Goal: Task Accomplishment & Management: Manage account settings

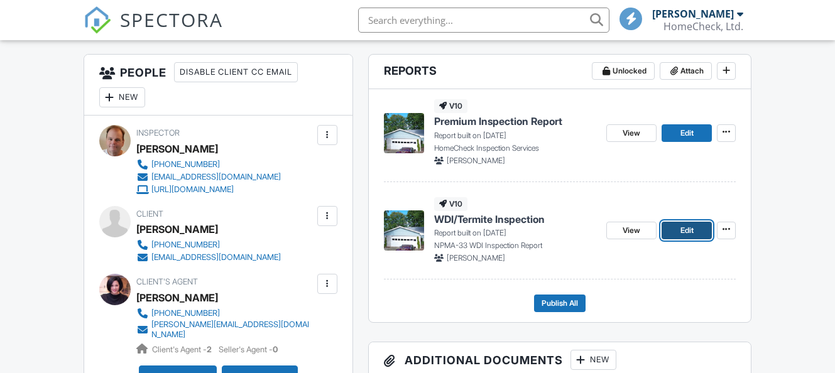
click at [691, 234] on span "Edit" at bounding box center [686, 230] width 13 height 13
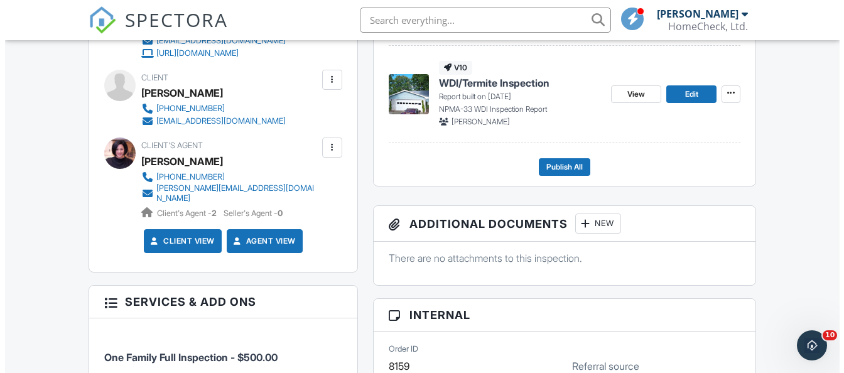
scroll to position [440, 0]
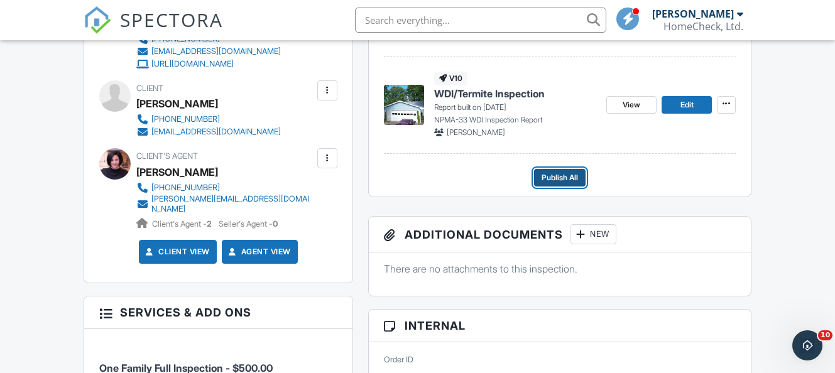
click at [565, 177] on span "Publish All" at bounding box center [559, 177] width 36 height 13
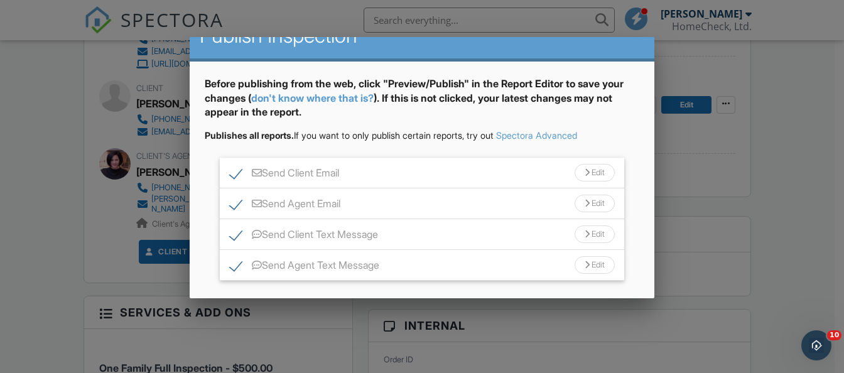
scroll to position [63, 0]
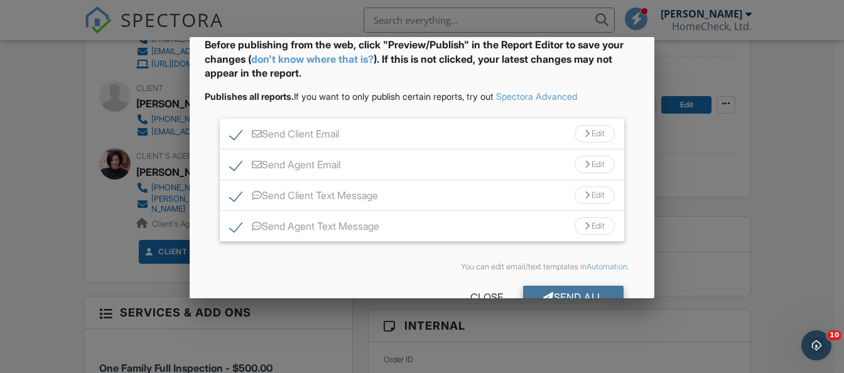
click at [570, 291] on div "Send All" at bounding box center [573, 297] width 100 height 23
